Goal: Information Seeking & Learning: Learn about a topic

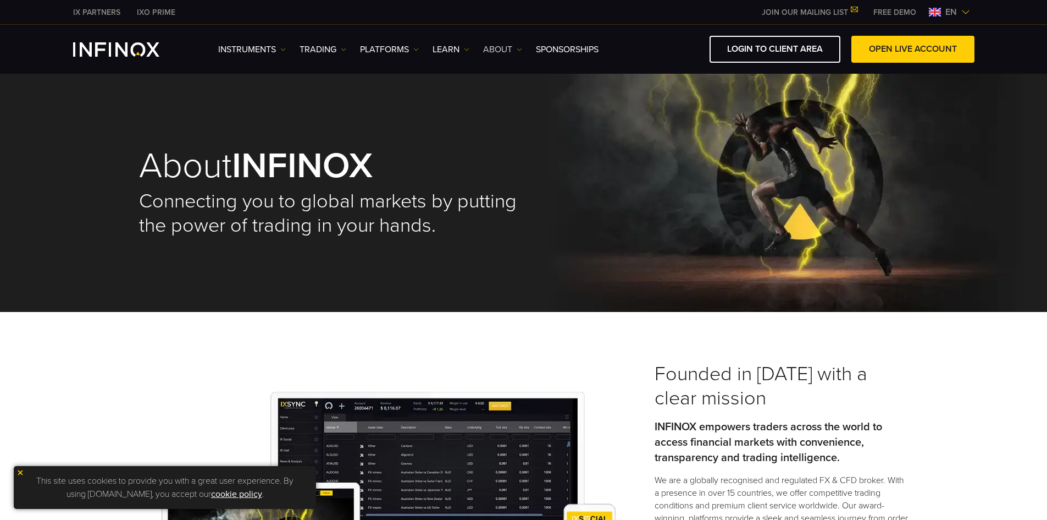
click at [517, 50] on link "ABOUT" at bounding box center [502, 49] width 39 height 13
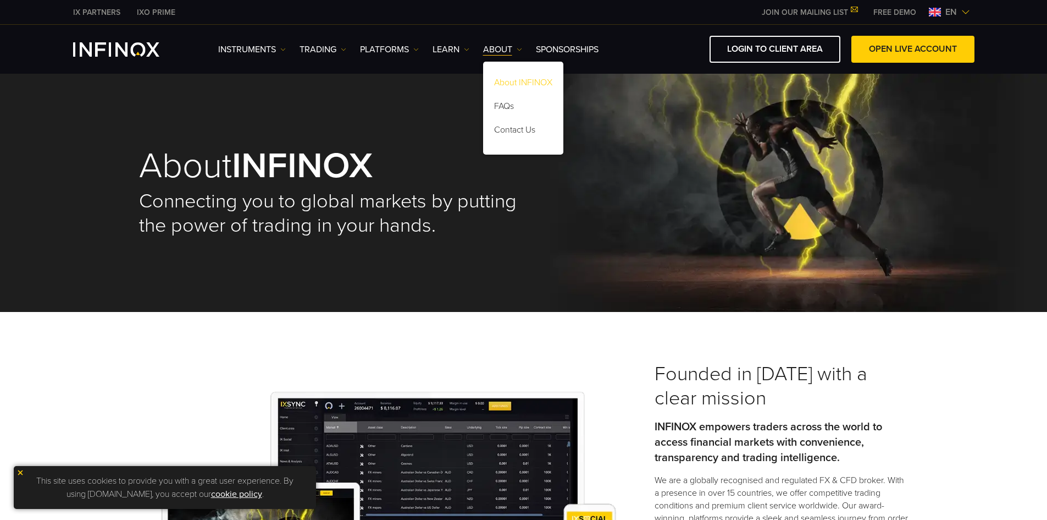
click at [543, 80] on link "About INFINOX" at bounding box center [523, 85] width 80 height 24
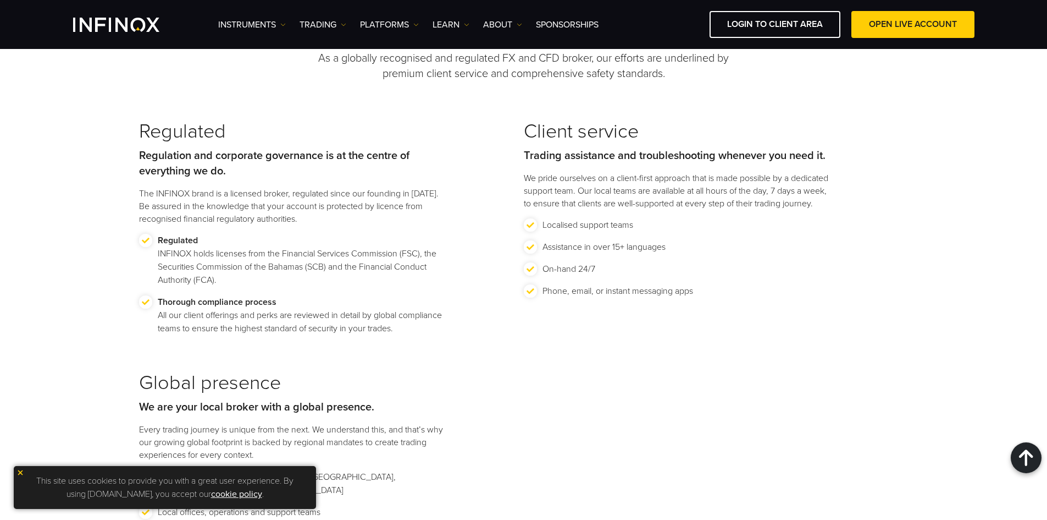
scroll to position [1155, 0]
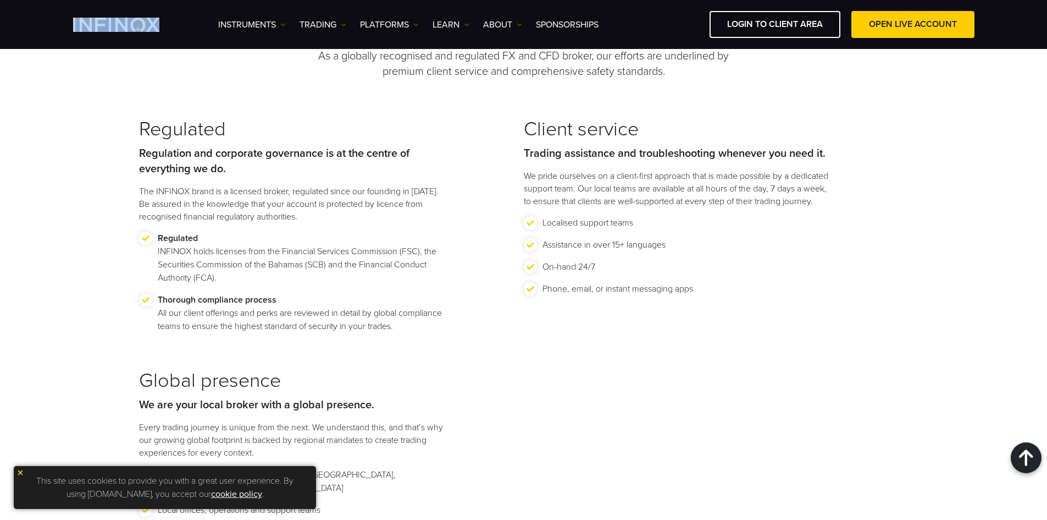
drag, startPoint x: 68, startPoint y: 23, endPoint x: 117, endPoint y: 24, distance: 48.9
click at [117, 24] on div "Instruments Instruments Product Information TRADING DEMO" at bounding box center [524, 24] width 924 height 27
click at [148, 65] on div "Discover the INFINOX promise As a globally recognised and regulated FX and CFD …" at bounding box center [524, 49] width 770 height 62
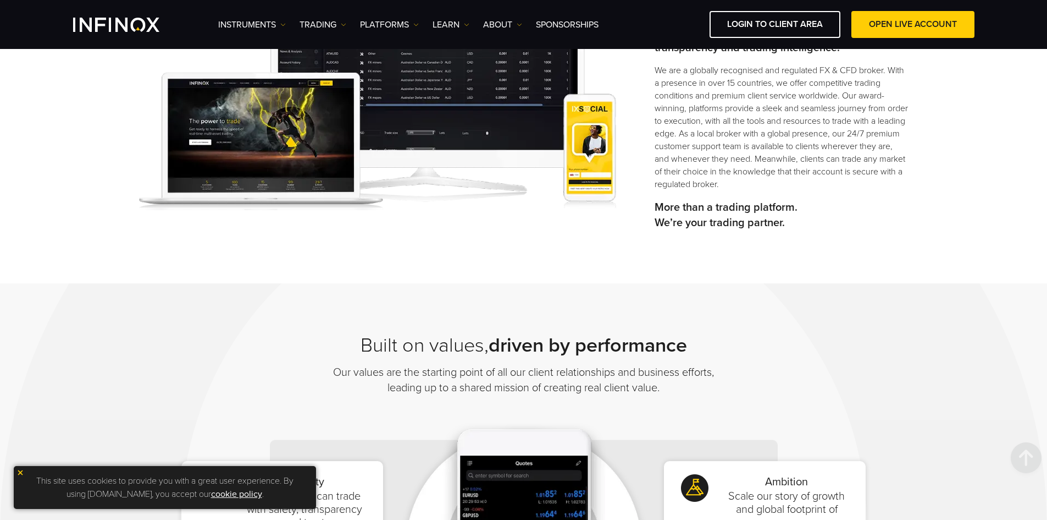
scroll to position [0, 0]
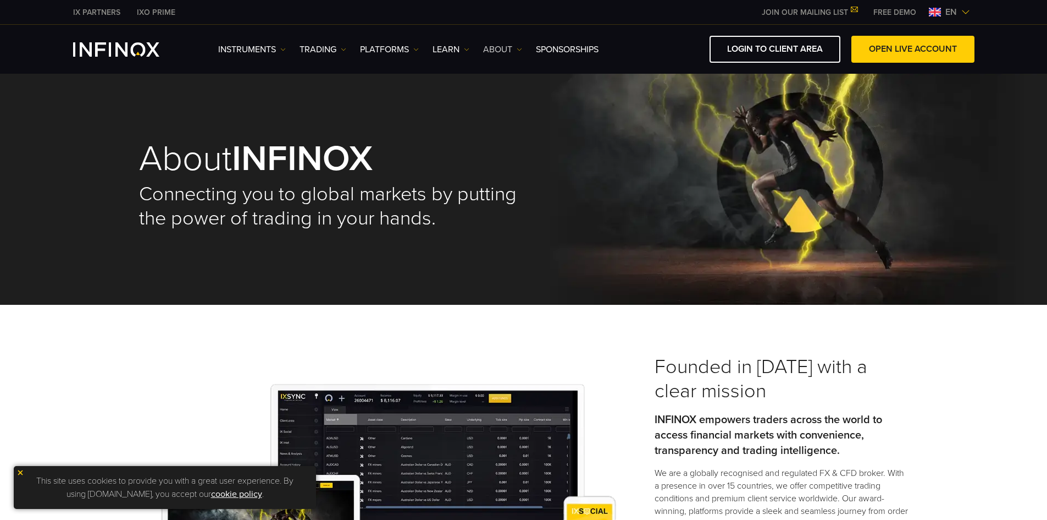
click at [512, 47] on link "ABOUT" at bounding box center [502, 49] width 39 height 13
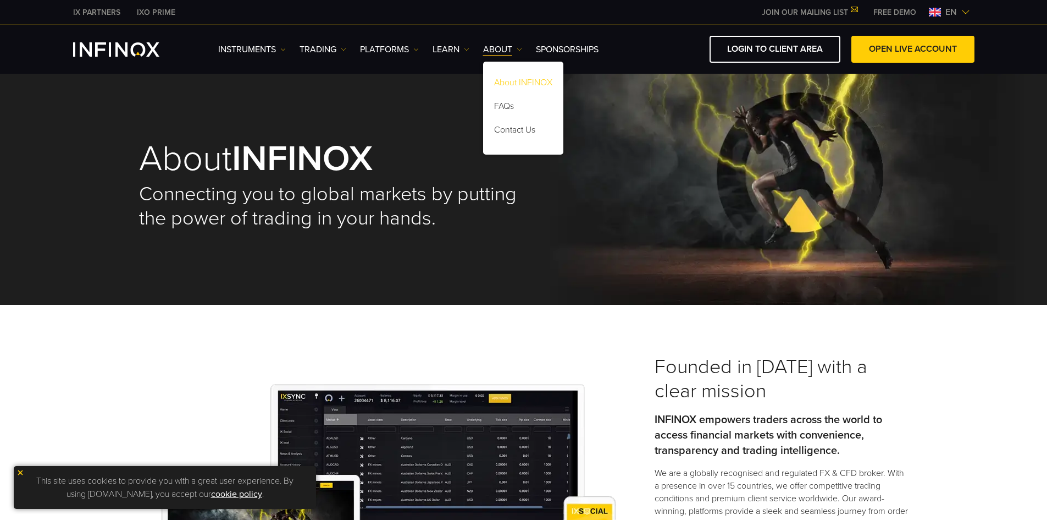
click at [526, 87] on link "About INFINOX" at bounding box center [523, 85] width 80 height 24
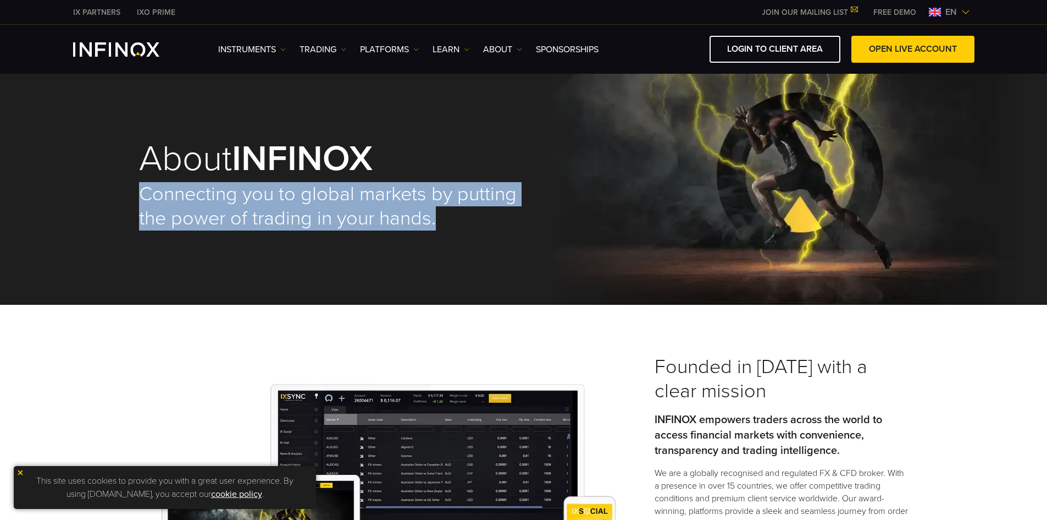
drag, startPoint x: 140, startPoint y: 189, endPoint x: 446, endPoint y: 220, distance: 308.5
click at [446, 220] on h2 "Connecting you to global markets by putting the power of trading in your hands." at bounding box center [331, 206] width 385 height 48
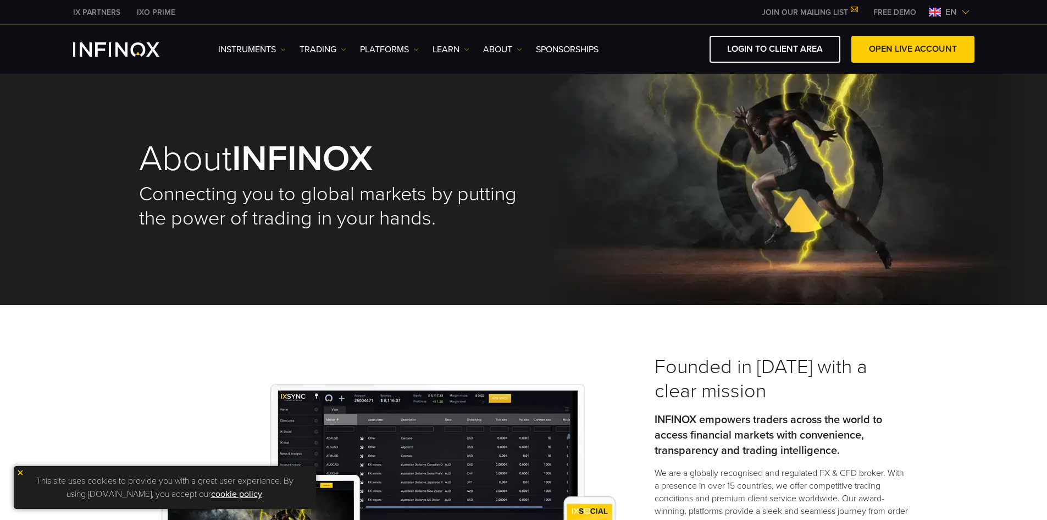
click at [446, 105] on div "About INFINOX Connecting you to global markets by putting the power of trading …" at bounding box center [524, 186] width 792 height 238
